Goal: Communication & Community: Answer question/provide support

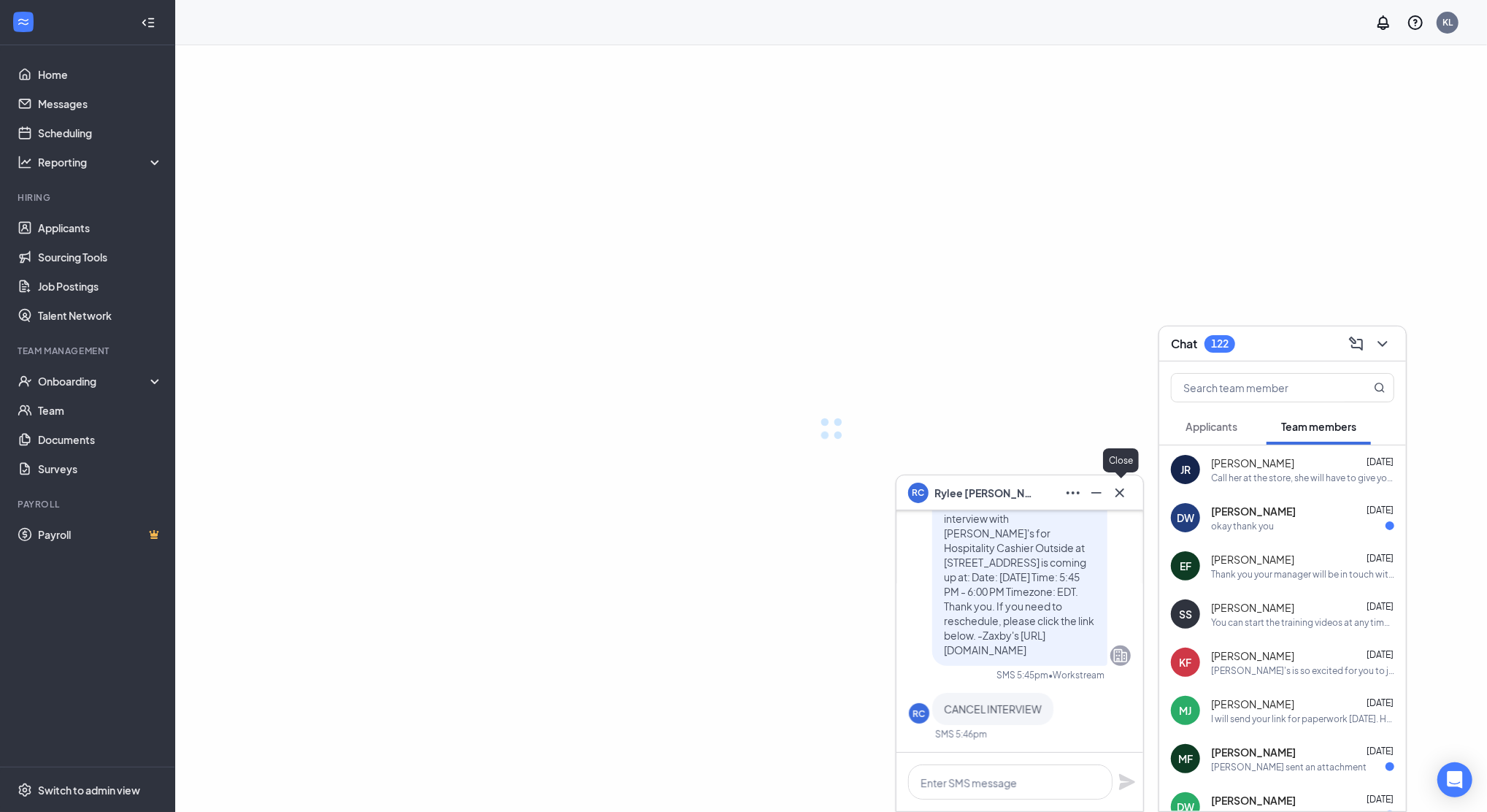
click at [1124, 486] on icon "Cross" at bounding box center [1119, 492] width 17 height 17
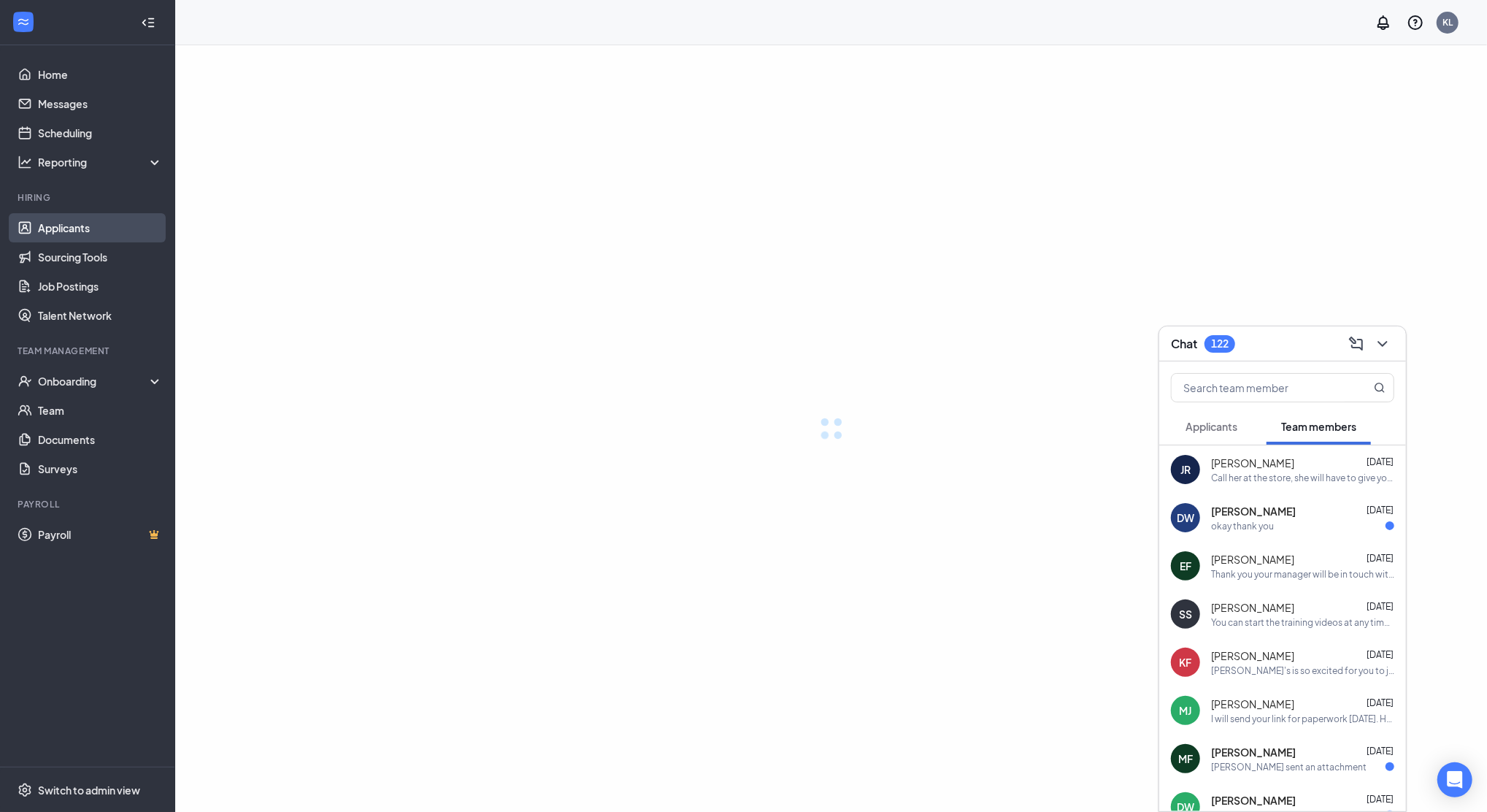
click at [69, 221] on link "Applicants" at bounding box center [100, 227] width 125 height 29
click at [67, 70] on link "Home" at bounding box center [100, 74] width 125 height 29
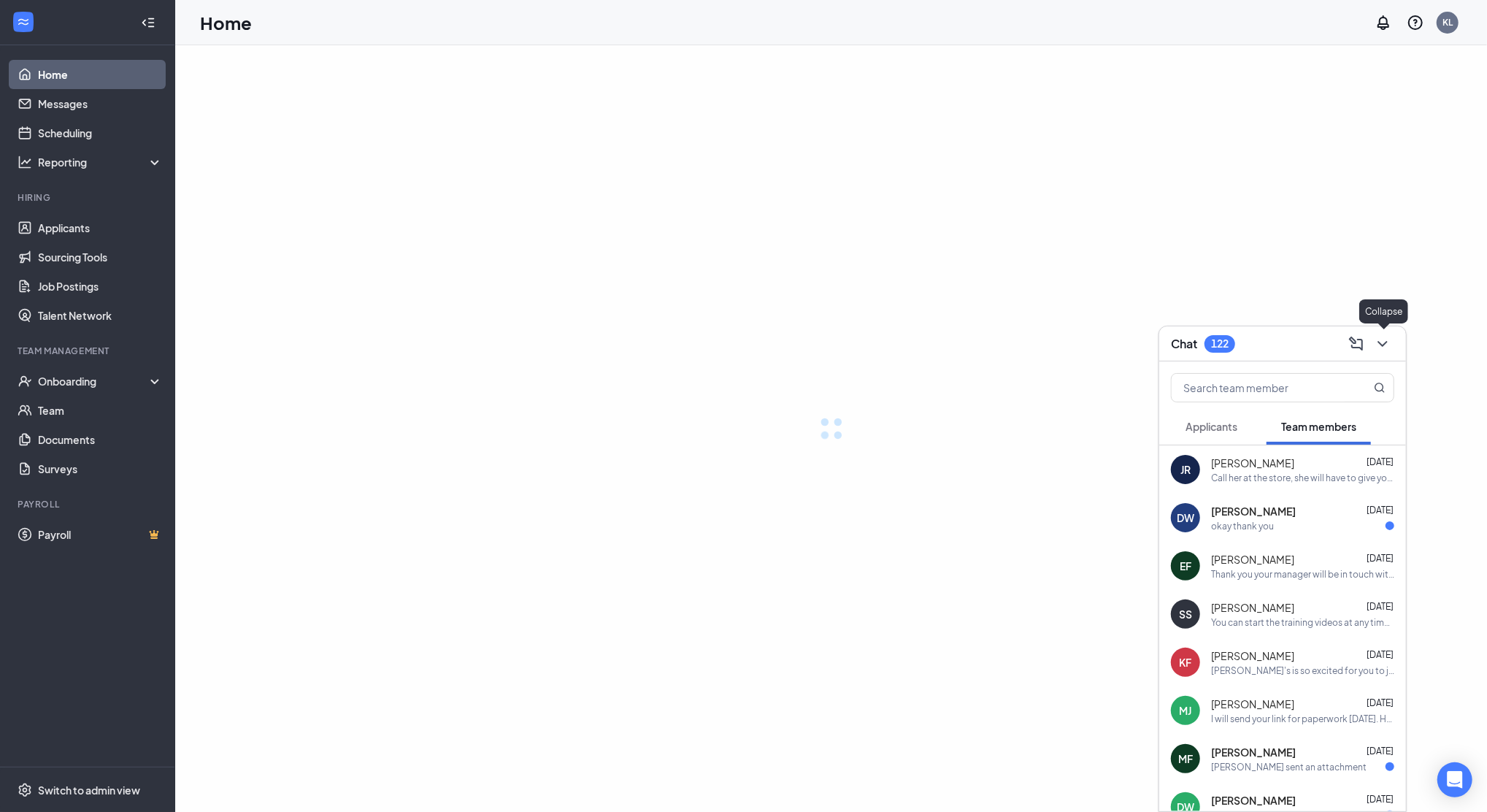
click at [1388, 345] on icon "ChevronDown" at bounding box center [1382, 344] width 17 height 17
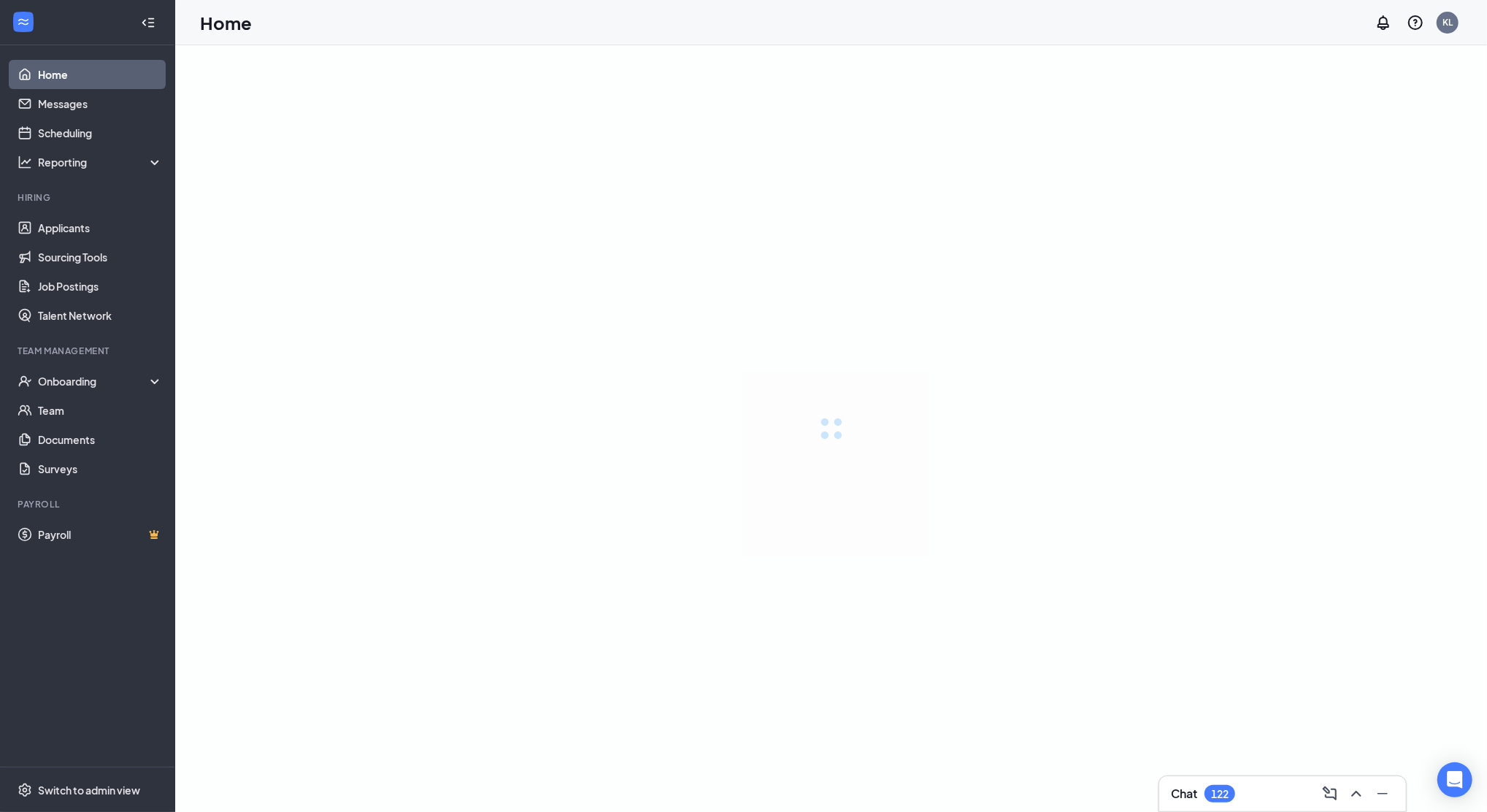
click at [66, 66] on link "Home" at bounding box center [100, 74] width 125 height 29
click at [49, 230] on link "Applicants" at bounding box center [100, 227] width 125 height 29
click at [66, 70] on link "Home" at bounding box center [100, 74] width 125 height 29
click at [1357, 794] on icon "ChevronUp" at bounding box center [1356, 793] width 17 height 17
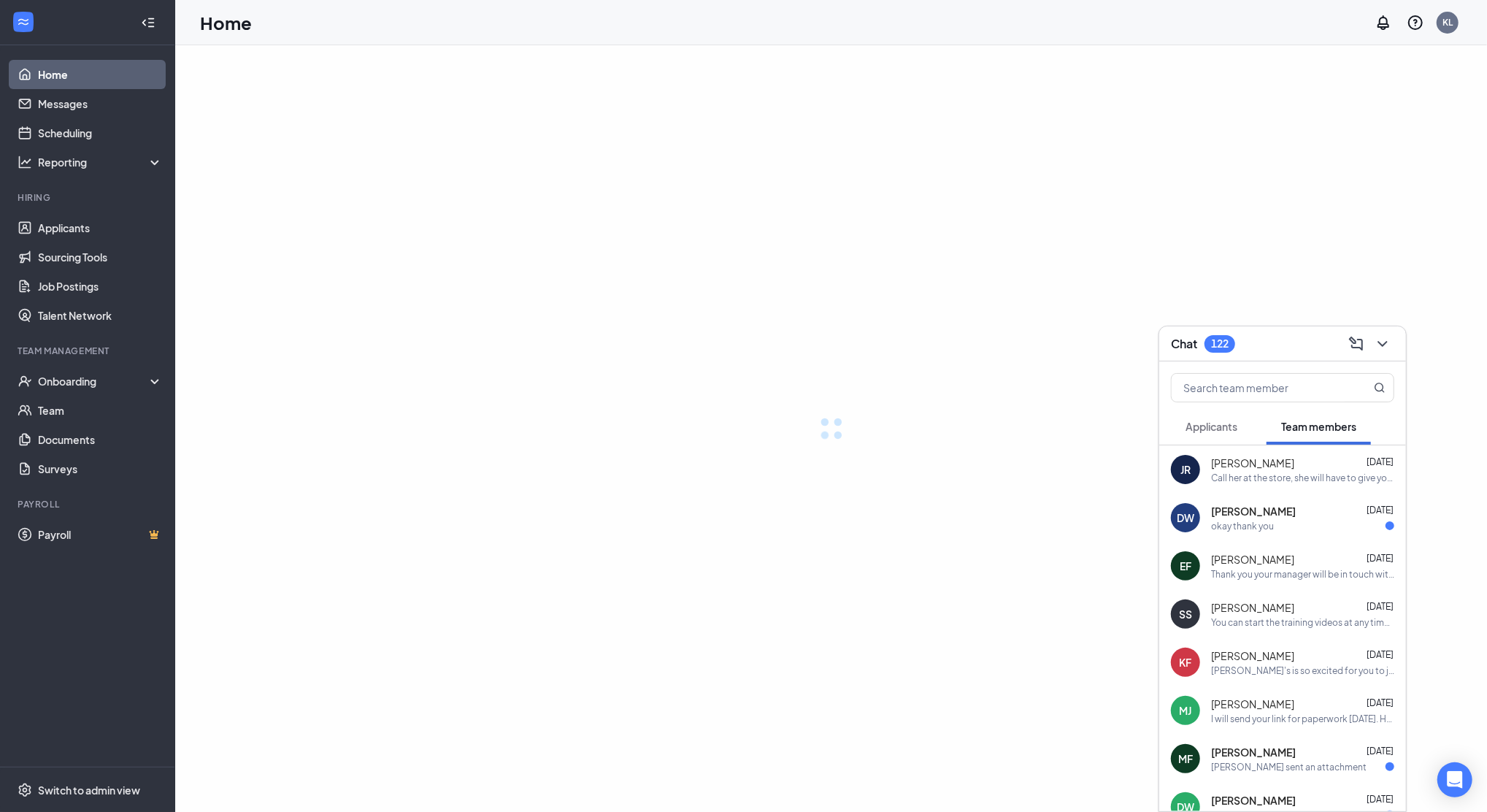
click at [1212, 433] on div "Applicants" at bounding box center [1211, 427] width 51 height 15
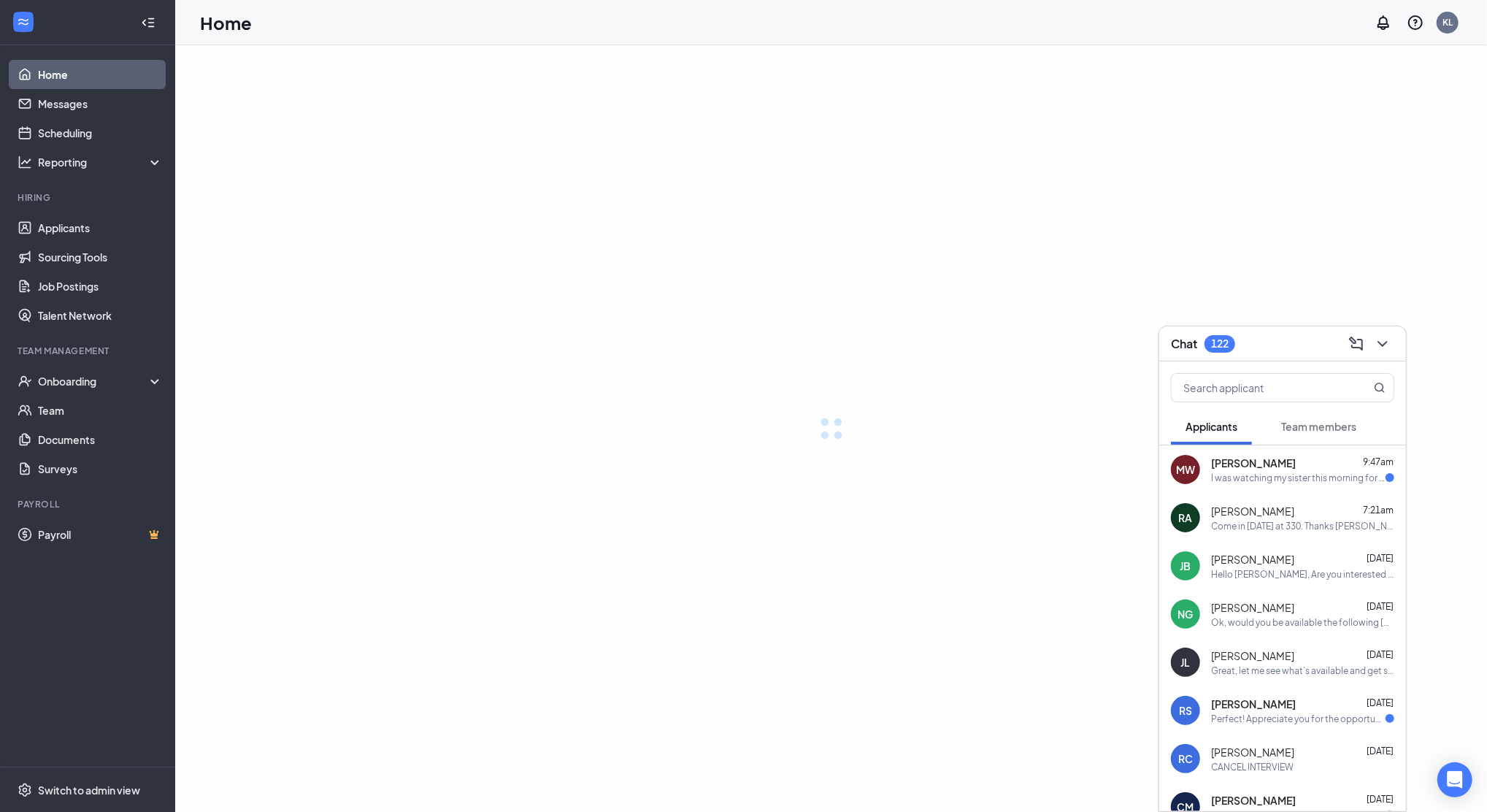
click at [1317, 468] on div "[PERSON_NAME] 9:47am" at bounding box center [1303, 463] width 183 height 15
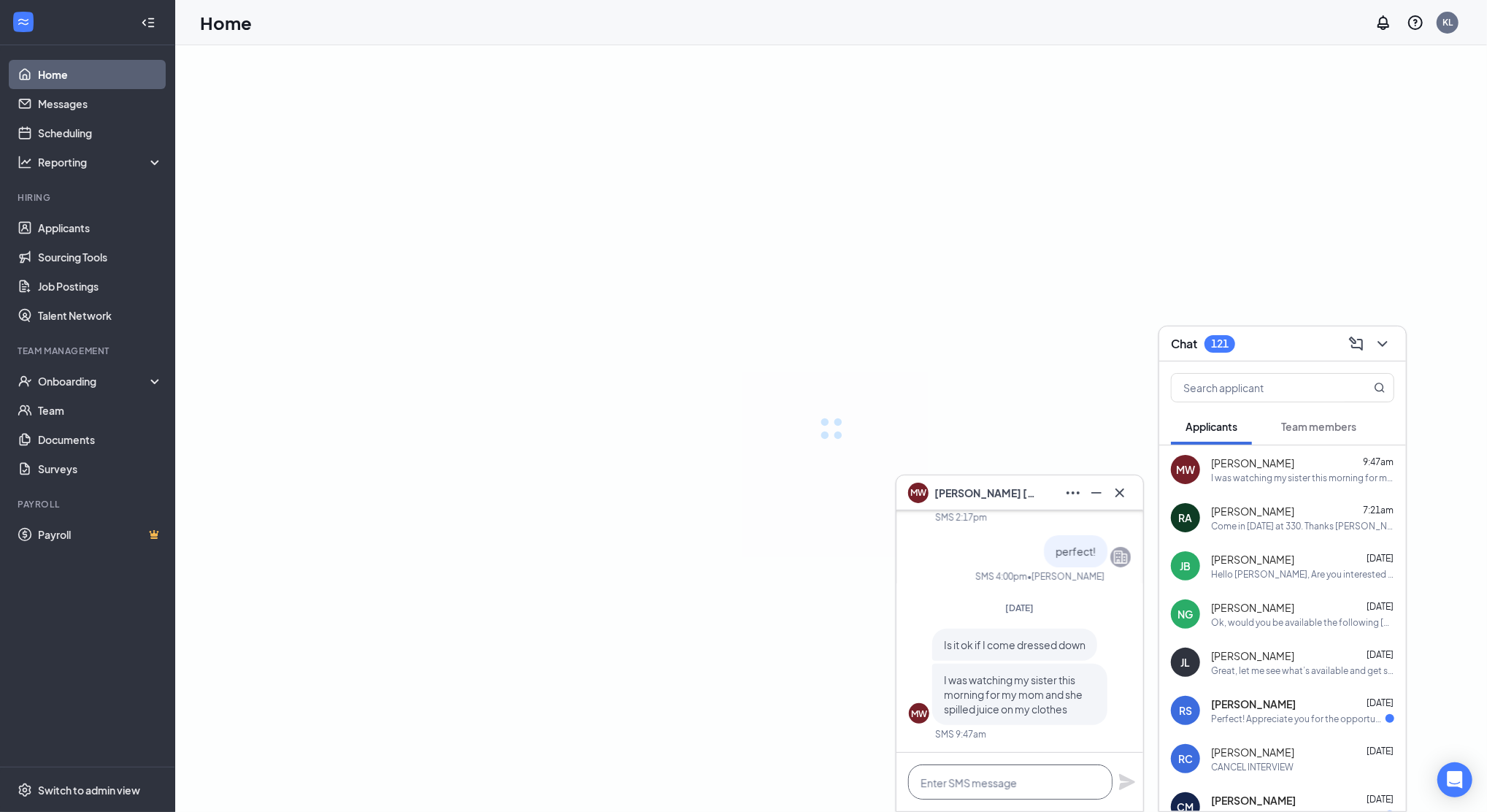
click at [1047, 775] on textarea at bounding box center [1010, 782] width 204 height 35
type textarea "Ofcourse. Thank you"
drag, startPoint x: 1122, startPoint y: 784, endPoint x: 1129, endPoint y: 775, distance: 11.4
click at [1123, 784] on icon "Plane" at bounding box center [1127, 781] width 17 height 17
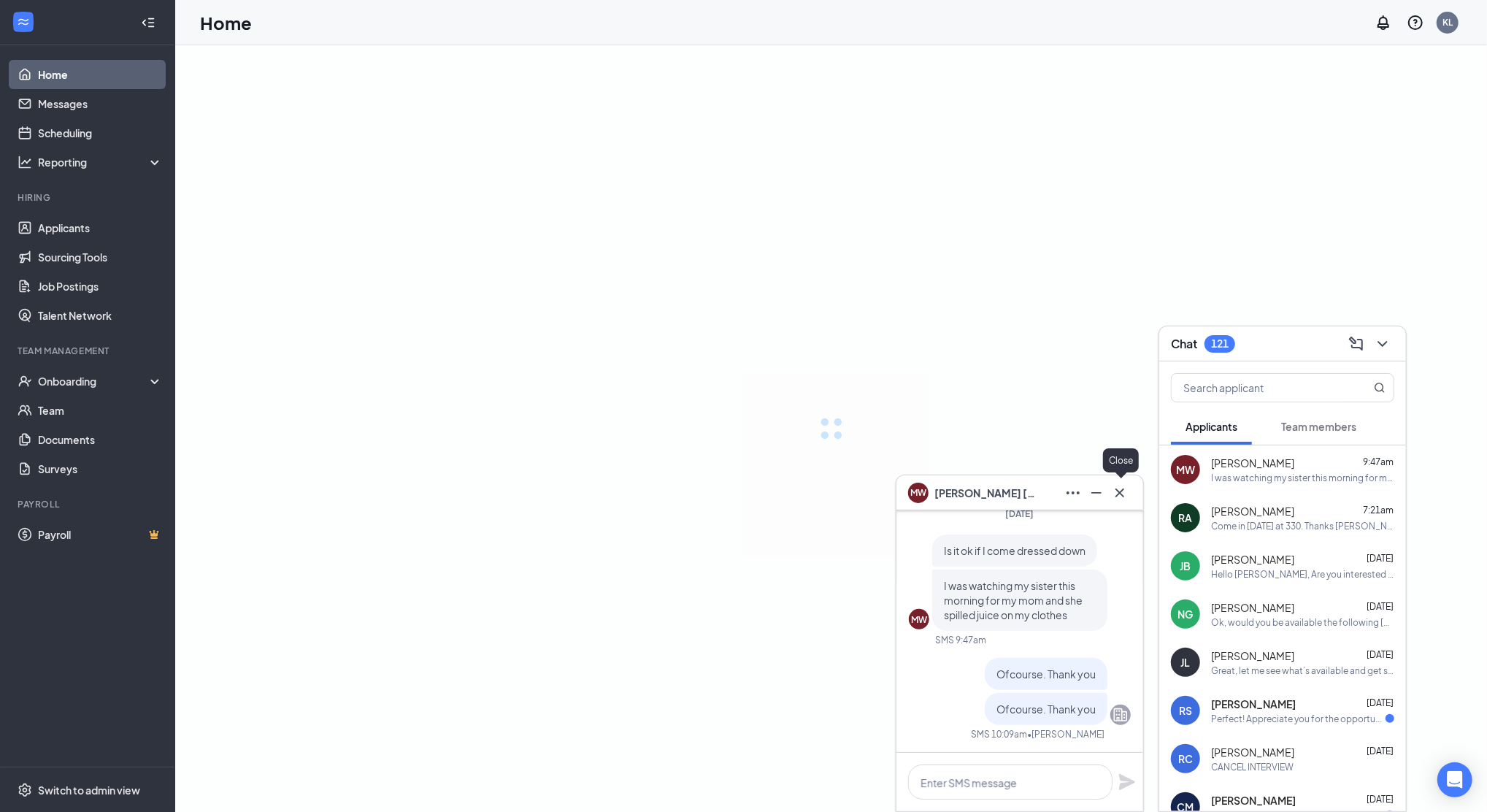
drag, startPoint x: 1123, startPoint y: 487, endPoint x: 1115, endPoint y: 452, distance: 35.9
click at [1122, 482] on button at bounding box center [1120, 493] width 23 height 23
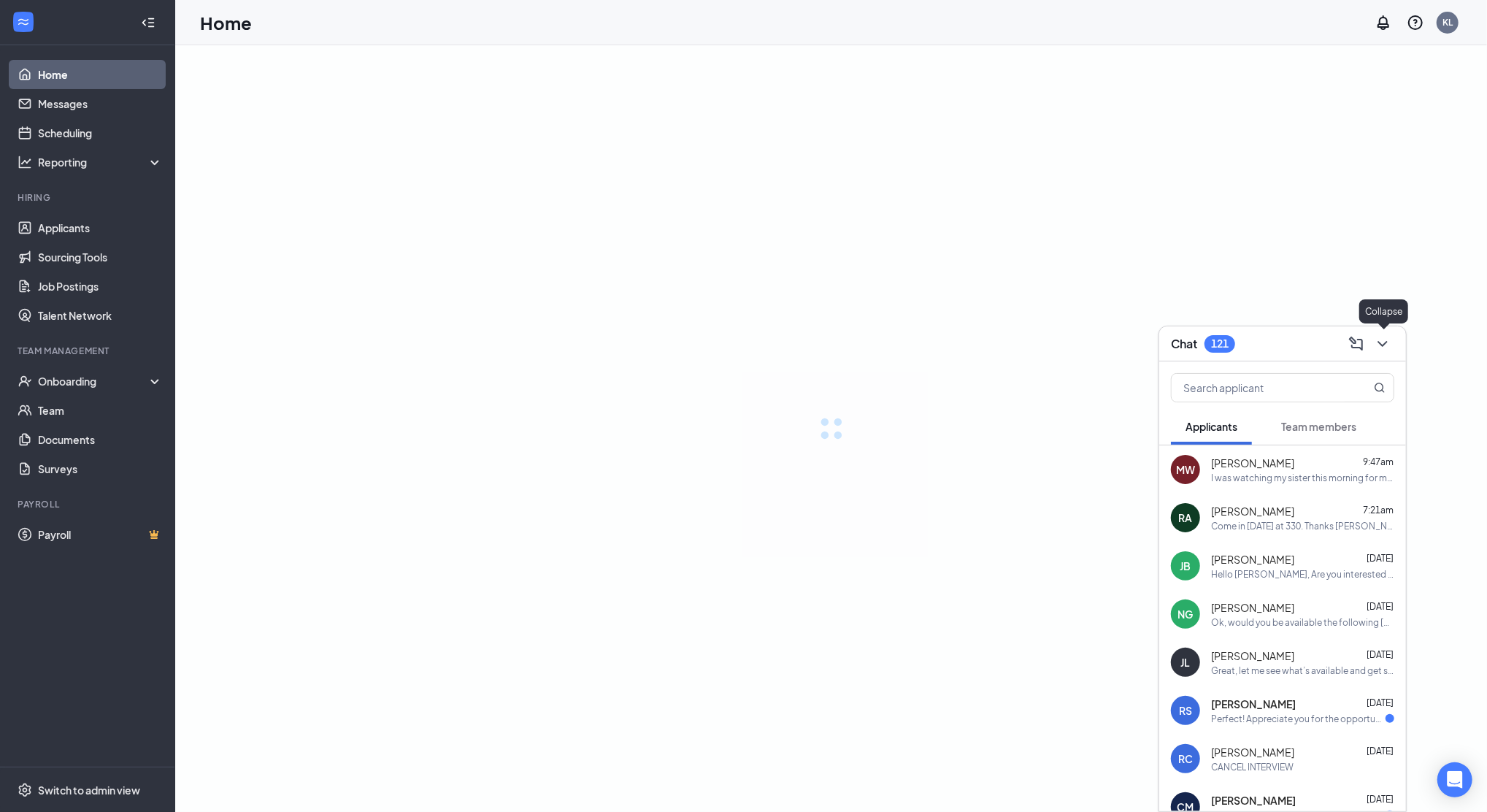
click at [1386, 336] on icon "ChevronDown" at bounding box center [1382, 344] width 17 height 17
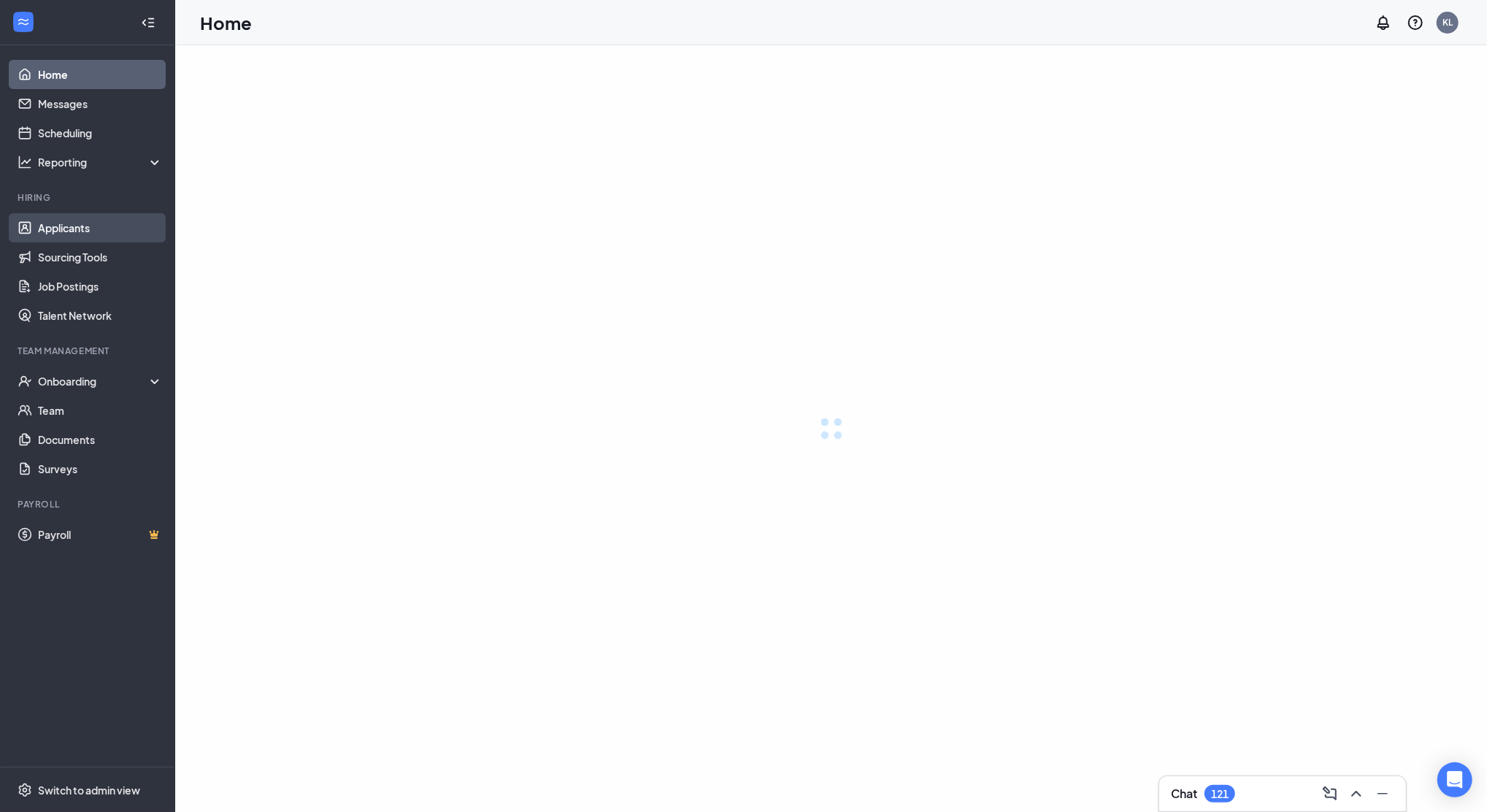
click at [88, 225] on link "Applicants" at bounding box center [100, 227] width 125 height 29
click at [88, 222] on link "Applicants" at bounding box center [100, 227] width 125 height 29
click at [66, 229] on link "Applicants" at bounding box center [100, 227] width 125 height 29
click at [69, 227] on link "Applicants" at bounding box center [100, 227] width 125 height 29
click at [72, 224] on link "Applicants" at bounding box center [100, 227] width 125 height 29
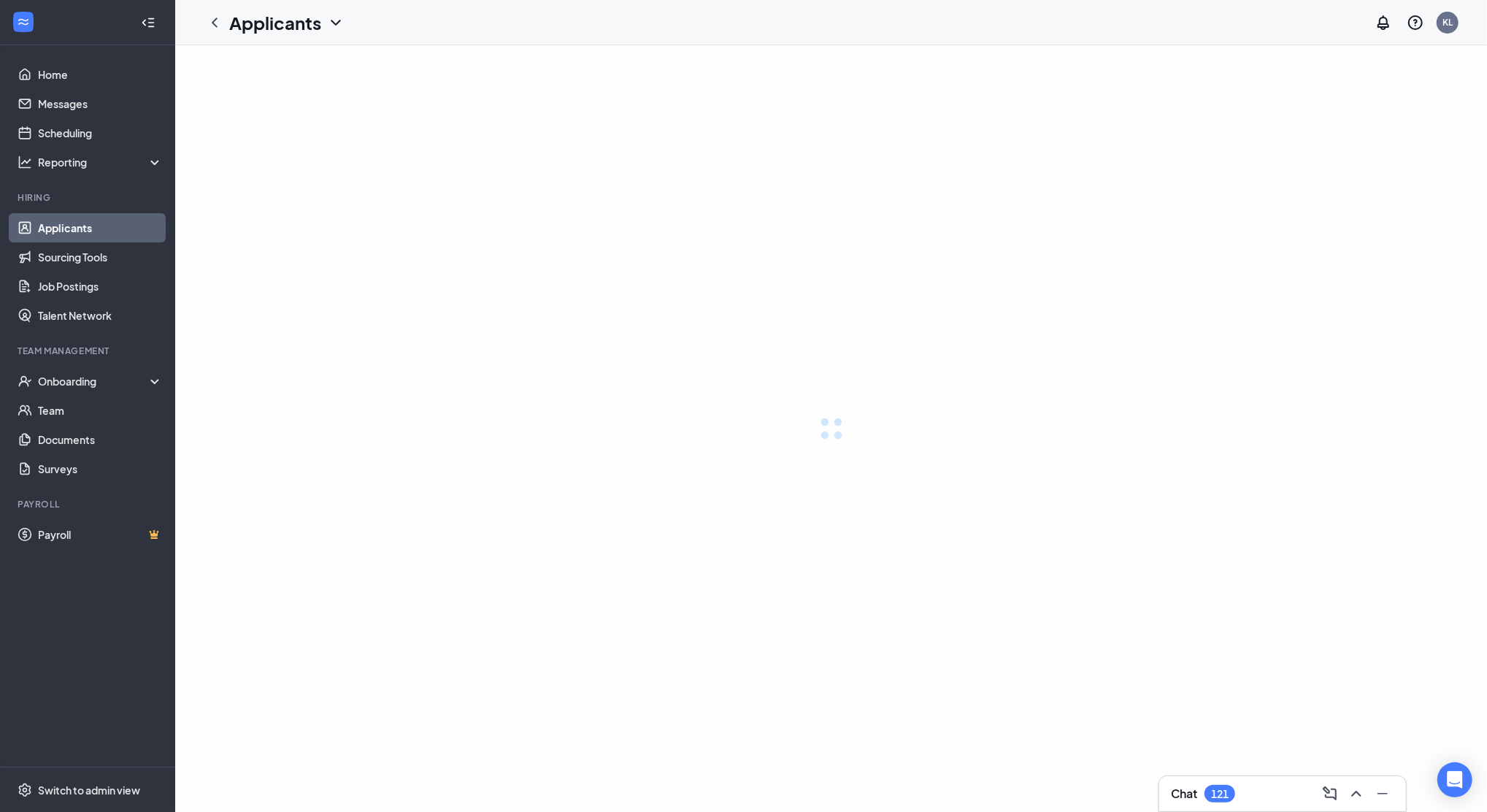
click at [72, 224] on link "Applicants" at bounding box center [100, 227] width 125 height 29
click at [1367, 793] on button at bounding box center [1357, 794] width 23 height 23
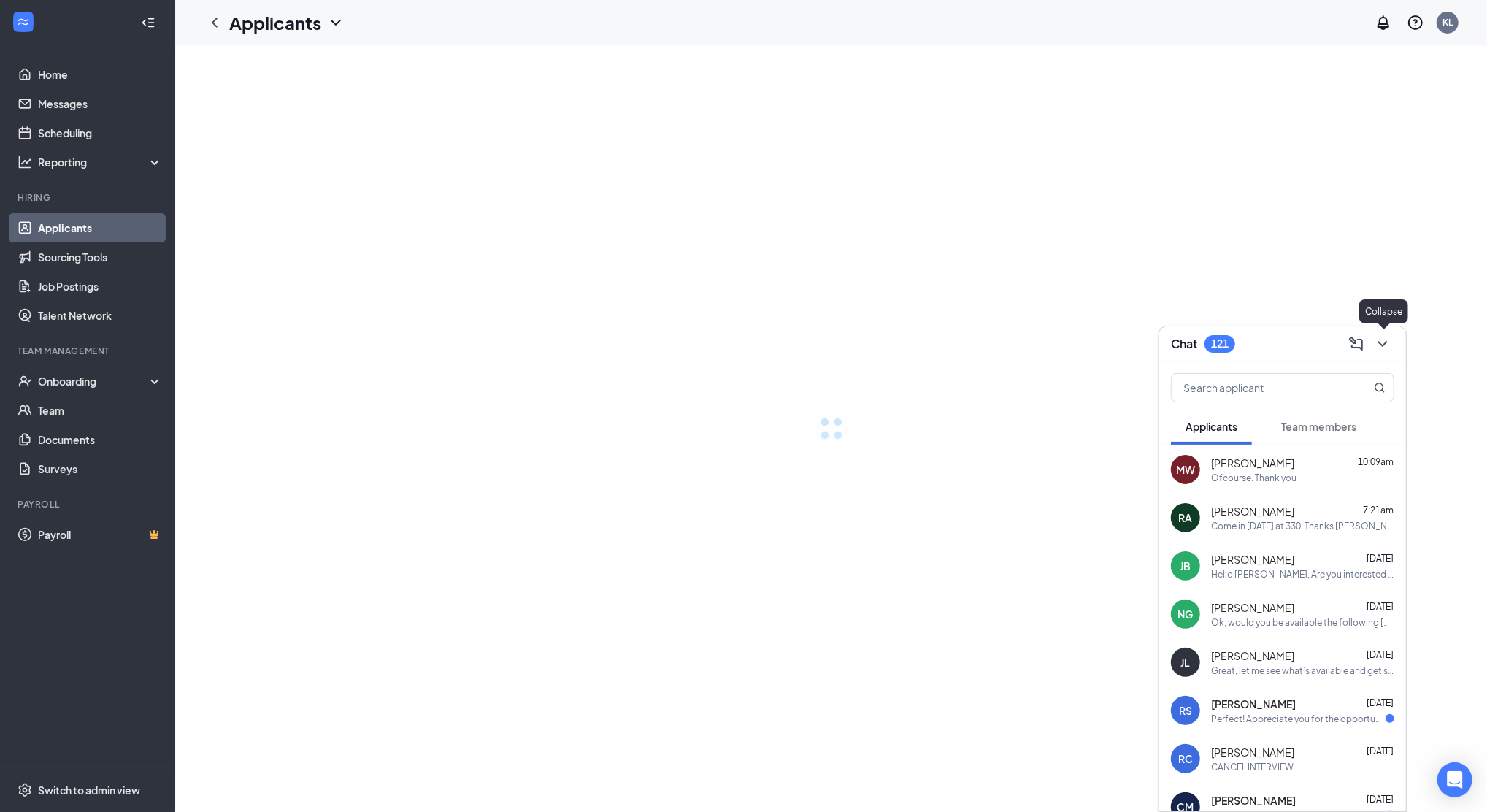
click at [1392, 341] on button at bounding box center [1383, 344] width 23 height 23
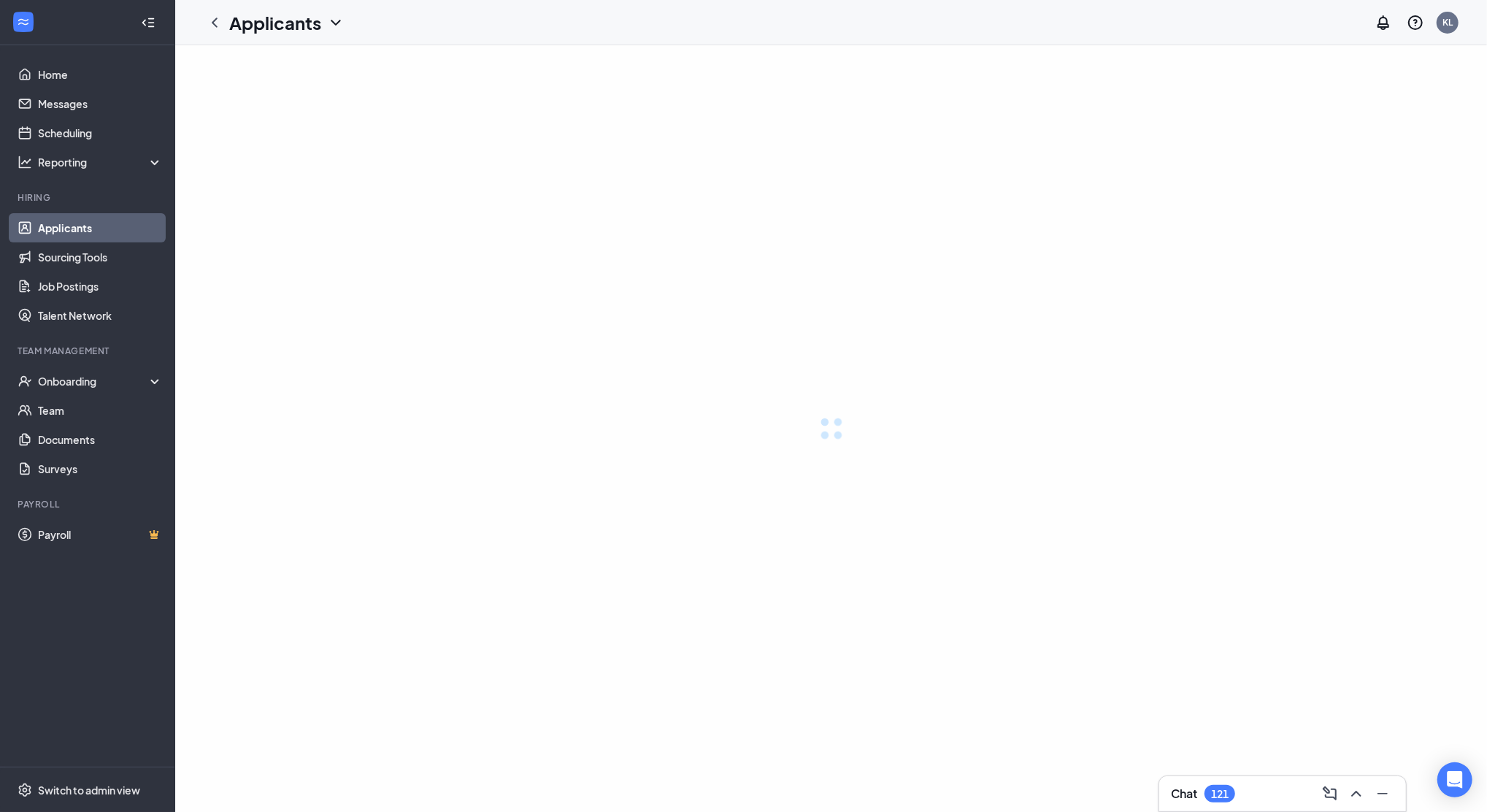
drag, startPoint x: 84, startPoint y: 226, endPoint x: 76, endPoint y: 224, distance: 8.2
click at [84, 226] on link "Applicants" at bounding box center [100, 227] width 125 height 29
click at [80, 224] on link "Applicants" at bounding box center [100, 227] width 125 height 29
click at [48, 227] on link "Applicants" at bounding box center [100, 227] width 125 height 29
